Goal: Task Accomplishment & Management: Manage account settings

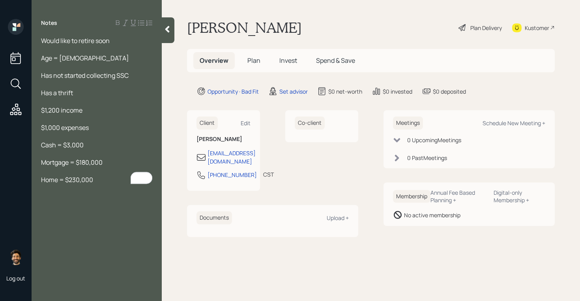
click at [160, 32] on div "Notes Would like to retire soon Age = [DEMOGRAPHIC_DATA] Has not started collec…" at bounding box center [97, 155] width 130 height 272
click at [168, 32] on icon at bounding box center [167, 29] width 8 height 8
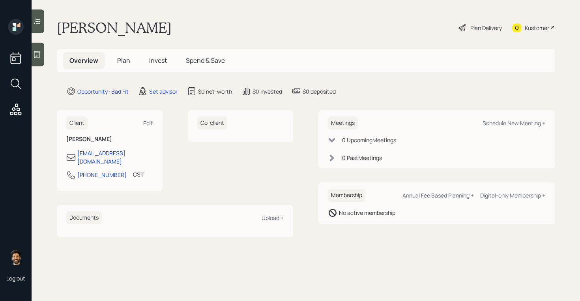
click at [148, 89] on div "Set advisor" at bounding box center [157, 90] width 39 height 9
click at [160, 90] on div "Set advisor" at bounding box center [163, 91] width 28 height 8
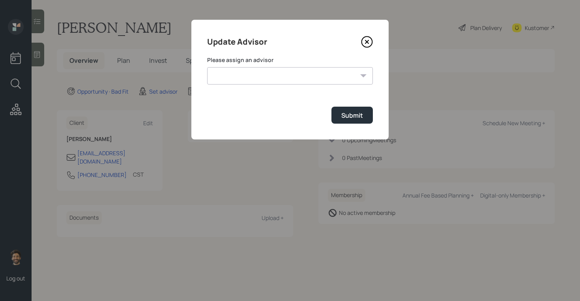
click at [242, 76] on select "[PERSON_NAME] [PERSON_NAME] End [PERSON_NAME] [PERSON_NAME] [PERSON_NAME] [PERS…" at bounding box center [290, 75] width 166 height 17
select select "f14b762f-c7c2-4b89-9227-8fa891345eea"
click at [207, 67] on select "[PERSON_NAME] [PERSON_NAME] End [PERSON_NAME] [PERSON_NAME] [PERSON_NAME] [PERS…" at bounding box center [290, 75] width 166 height 17
click at [294, 78] on select "[PERSON_NAME] [PERSON_NAME] End [PERSON_NAME] [PERSON_NAME] [PERSON_NAME] [PERS…" at bounding box center [290, 75] width 166 height 17
click at [365, 42] on icon at bounding box center [367, 42] width 12 height 12
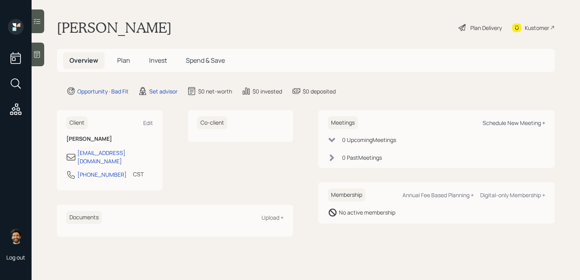
click at [497, 126] on div "Schedule New Meeting +" at bounding box center [514, 123] width 63 height 8
select select "round-[PERSON_NAME]"
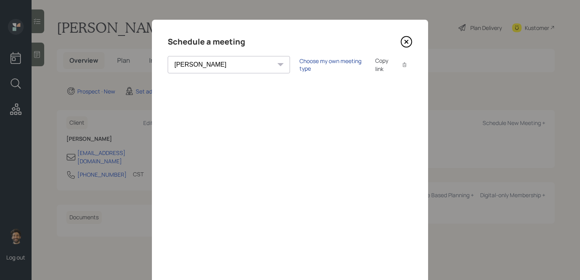
click at [300, 65] on div "Choose my own meeting type" at bounding box center [333, 64] width 66 height 15
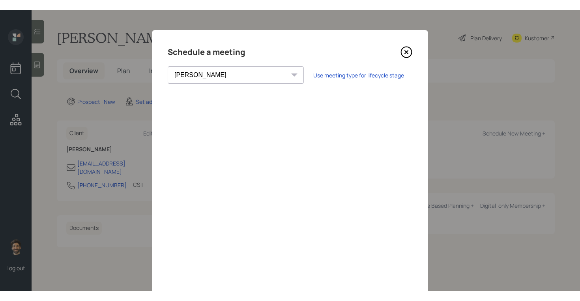
scroll to position [17, 0]
